Goal: Navigation & Orientation: Find specific page/section

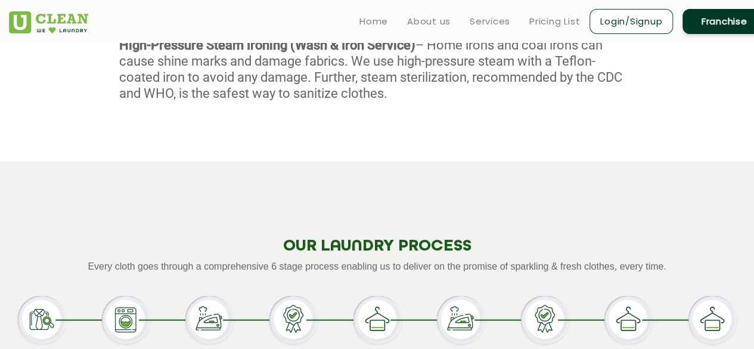
scroll to position [956, 0]
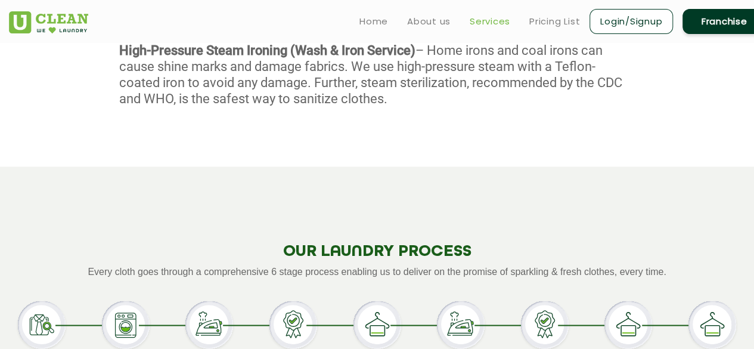
click at [489, 23] on link "Services" at bounding box center [490, 21] width 41 height 14
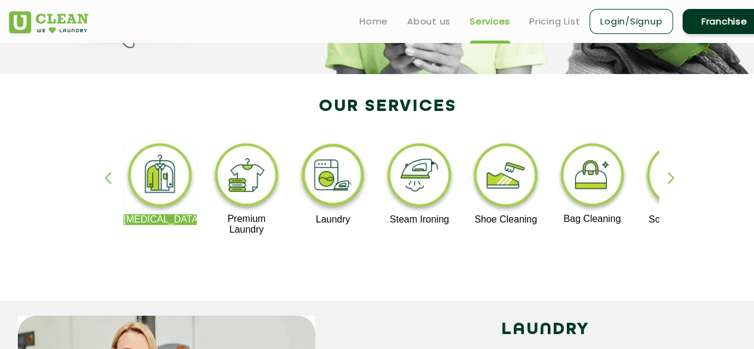
scroll to position [199, 0]
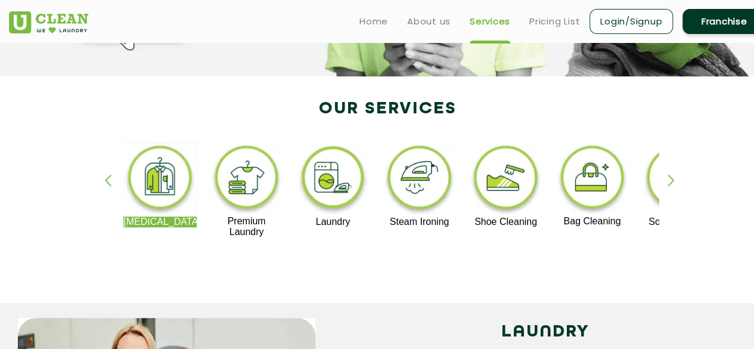
click at [244, 194] on img at bounding box center [246, 178] width 73 height 73
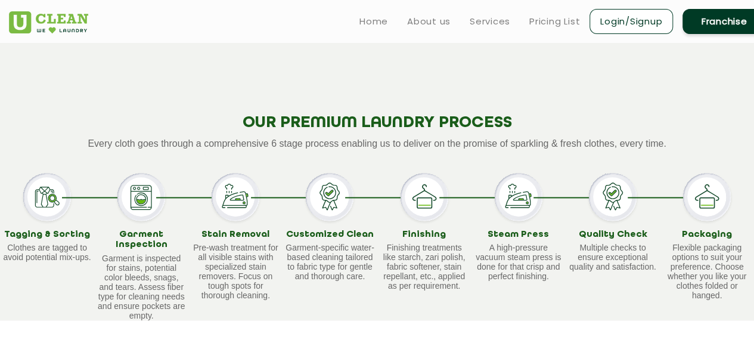
scroll to position [748, 0]
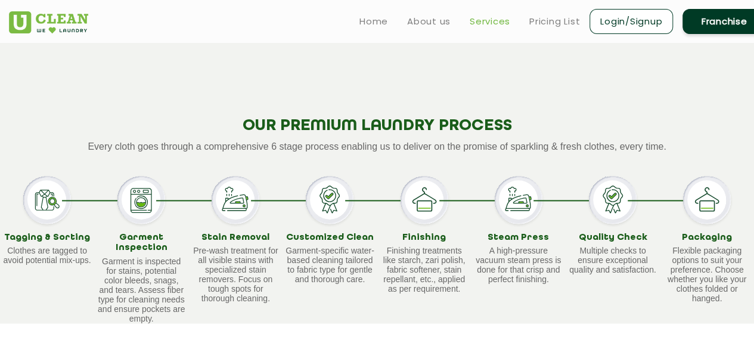
click at [485, 21] on link "Services" at bounding box center [490, 21] width 41 height 14
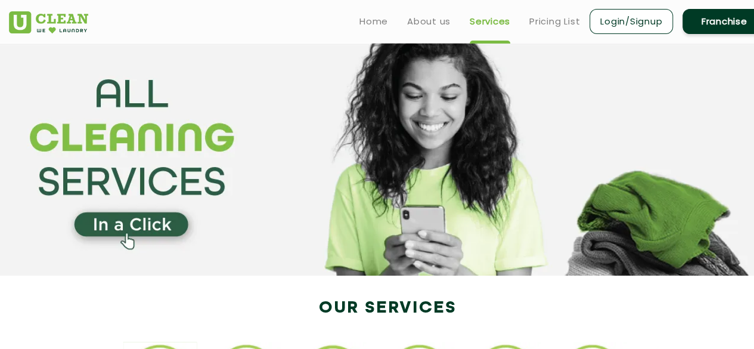
click at [490, 26] on link "Services" at bounding box center [490, 21] width 41 height 14
click at [489, 24] on link "Services" at bounding box center [490, 21] width 41 height 14
click at [487, 38] on header "Home About us Services Pricing List Login/Signup Franchise" at bounding box center [377, 21] width 754 height 43
click at [483, 19] on link "Services" at bounding box center [490, 21] width 41 height 14
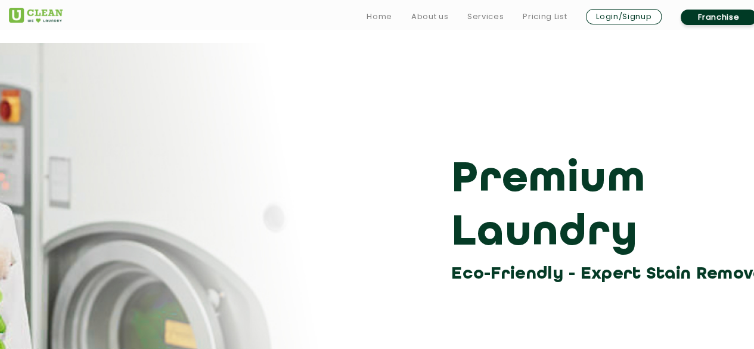
scroll to position [748, 0]
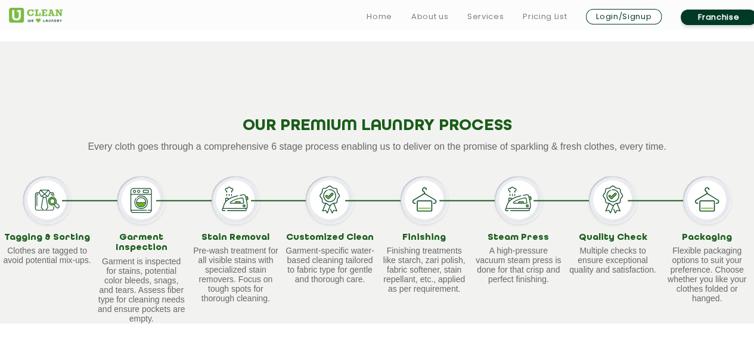
scroll to position [199, 0]
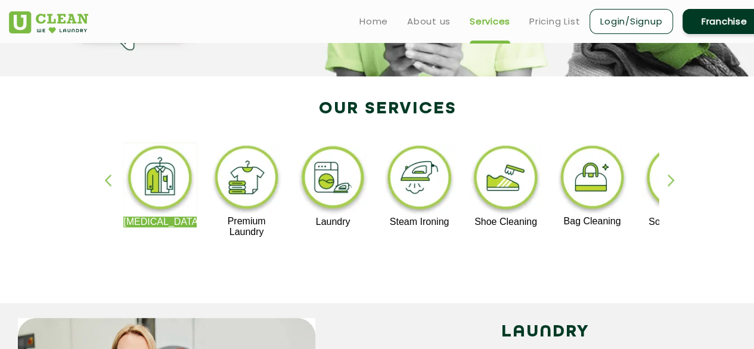
click at [323, 197] on img at bounding box center [332, 179] width 73 height 74
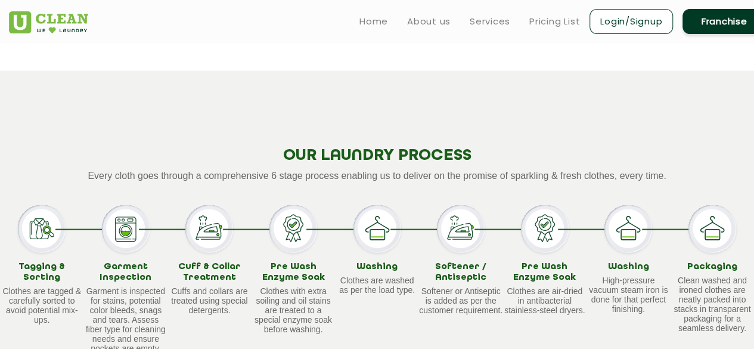
scroll to position [1053, 0]
